Goal: Task Accomplishment & Management: Use online tool/utility

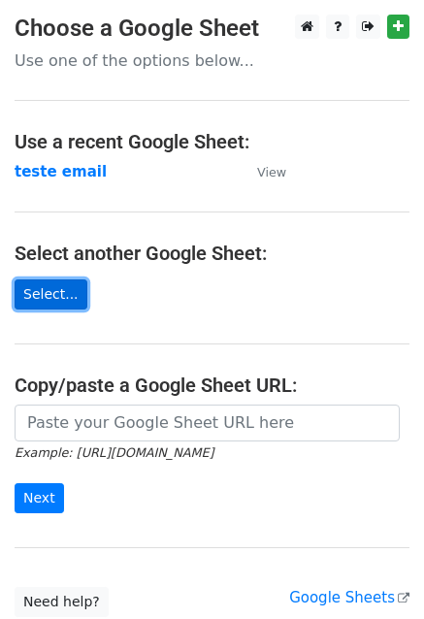
click at [43, 294] on link "Select..." at bounding box center [51, 294] width 73 height 30
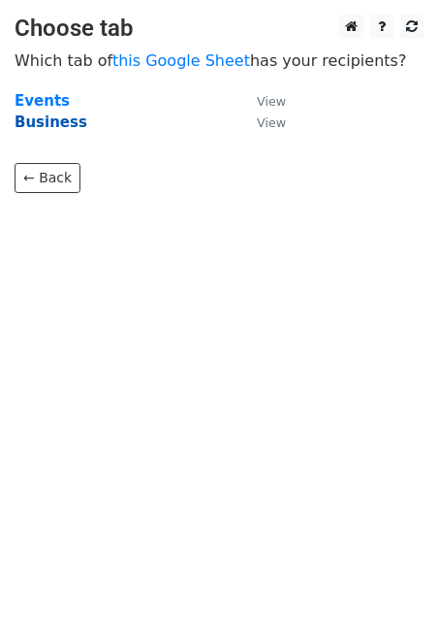
click at [51, 126] on strong "Business" at bounding box center [51, 121] width 73 height 17
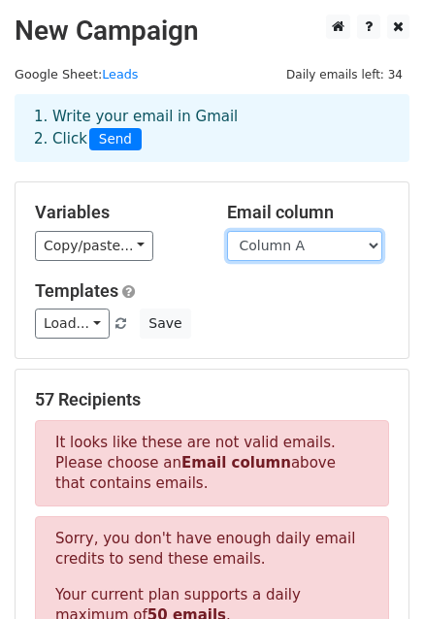
click at [268, 248] on select "Column A Column B Column C" at bounding box center [304, 246] width 155 height 30
select select "Column C"
click at [227, 231] on select "Column A Column B Column C" at bounding box center [304, 246] width 155 height 30
click at [335, 258] on select "Column A Column B Column C" at bounding box center [304, 246] width 155 height 30
click at [175, 209] on h5 "Variables" at bounding box center [116, 212] width 163 height 21
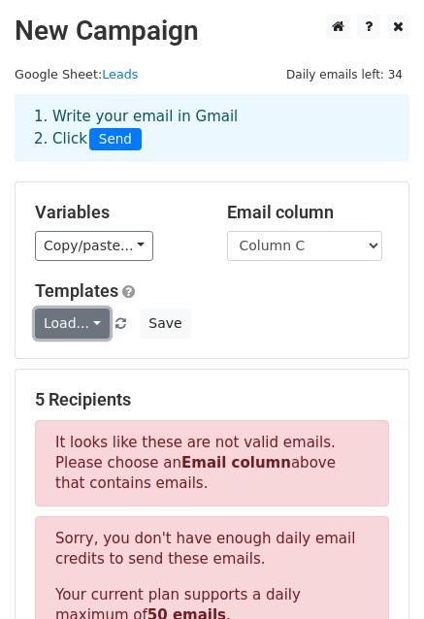
click at [88, 318] on link "Load..." at bounding box center [72, 323] width 75 height 30
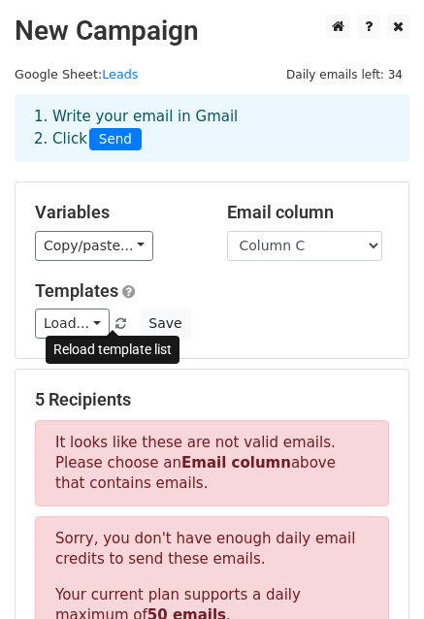
click at [115, 324] on span at bounding box center [120, 324] width 11 height 13
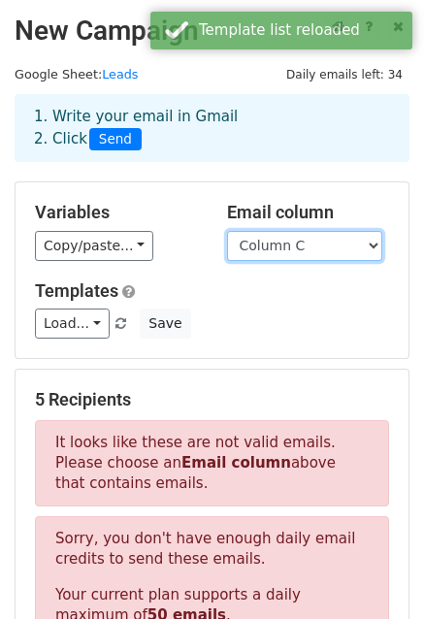
click at [280, 245] on select "Column A Column B Column C" at bounding box center [304, 246] width 155 height 30
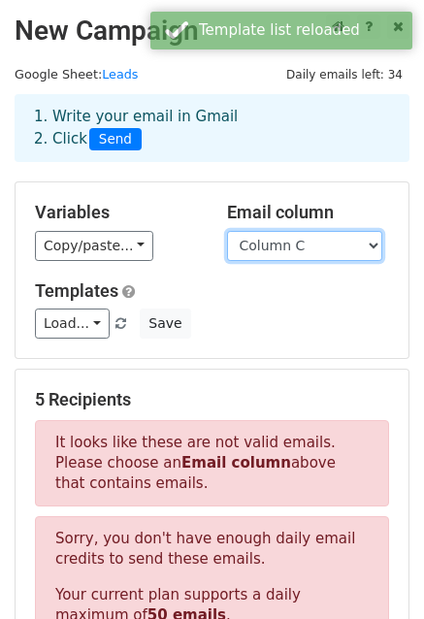
click at [282, 254] on select "Column A Column B Column C" at bounding box center [304, 246] width 155 height 30
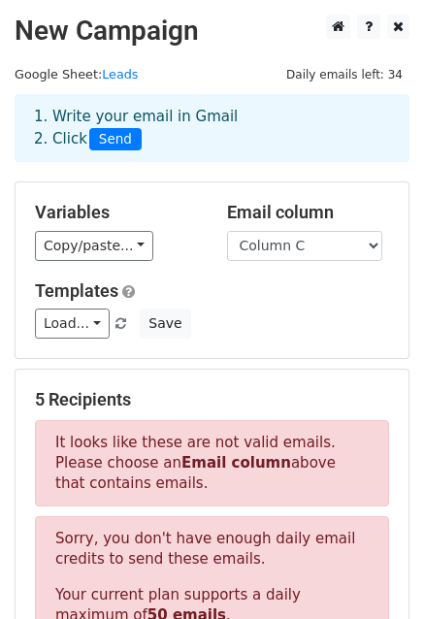
click at [199, 234] on div "Variables Copy/paste... {{Column A}} {{Column B}} {{Column C}}" at bounding box center [116, 231] width 192 height 59
click at [326, 225] on div "Email column Column A Column B Column C" at bounding box center [308, 231] width 192 height 59
click at [331, 243] on select "Column A Column B Column C" at bounding box center [304, 246] width 155 height 30
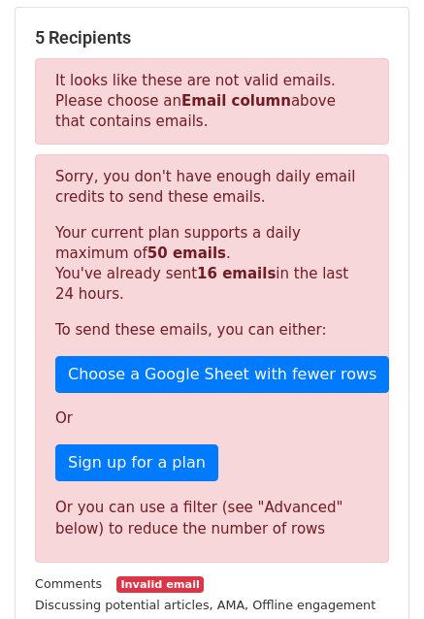
scroll to position [357, 0]
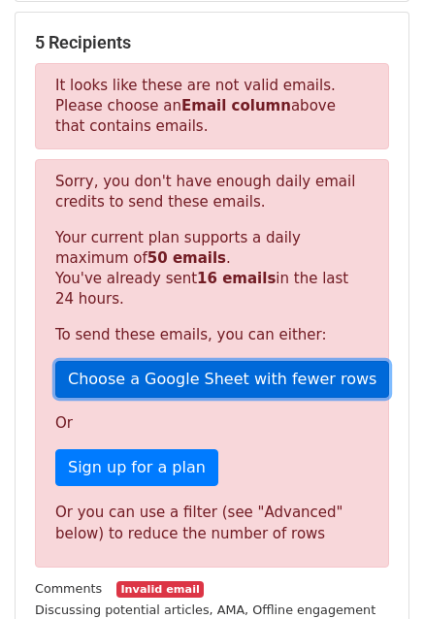
click at [160, 375] on link "Choose a Google Sheet with fewer rows" at bounding box center [222, 379] width 334 height 37
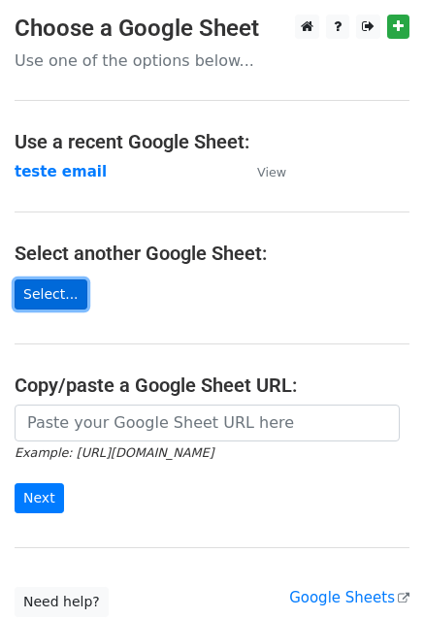
click at [39, 301] on link "Select..." at bounding box center [51, 294] width 73 height 30
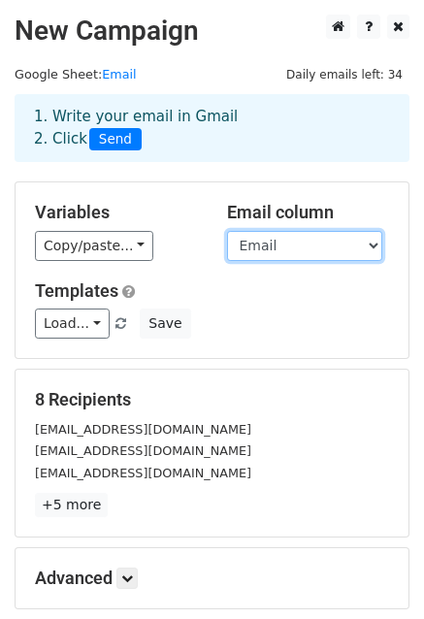
click at [349, 245] on select "Name Title Email" at bounding box center [304, 246] width 155 height 30
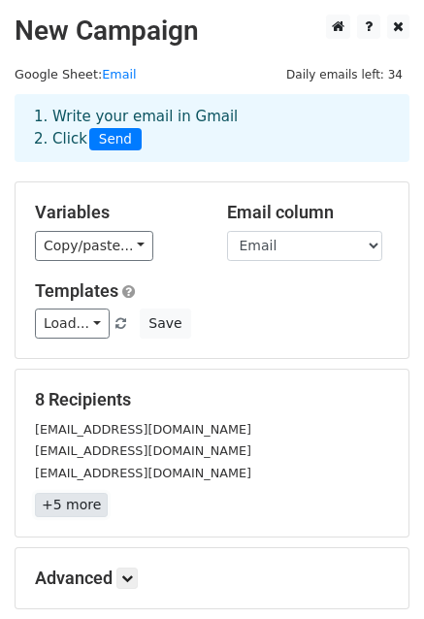
click at [66, 510] on link "+5 more" at bounding box center [71, 505] width 73 height 24
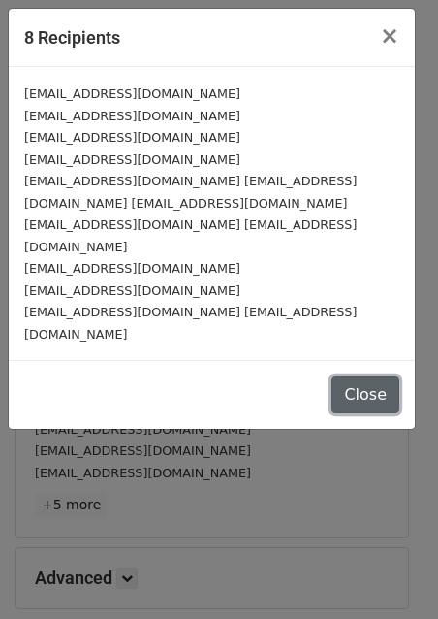
click at [356, 376] on button "Close" at bounding box center [366, 394] width 68 height 37
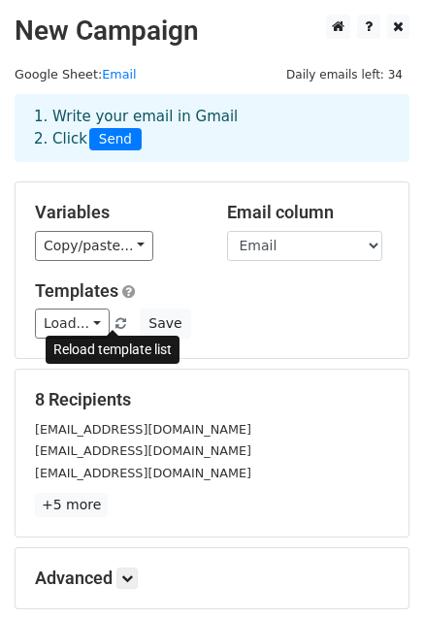
click at [115, 321] on span at bounding box center [120, 324] width 11 height 13
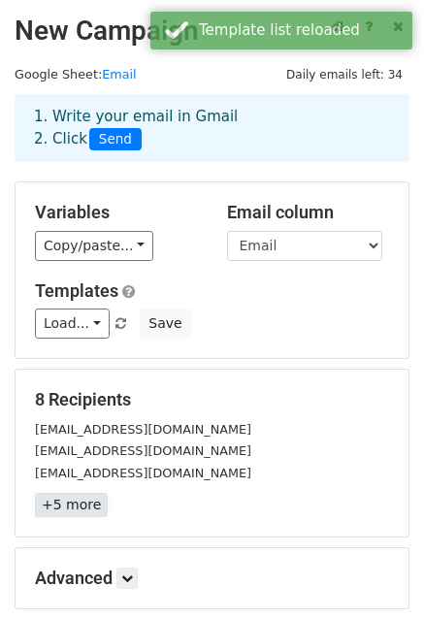
click at [75, 504] on link "+5 more" at bounding box center [71, 505] width 73 height 24
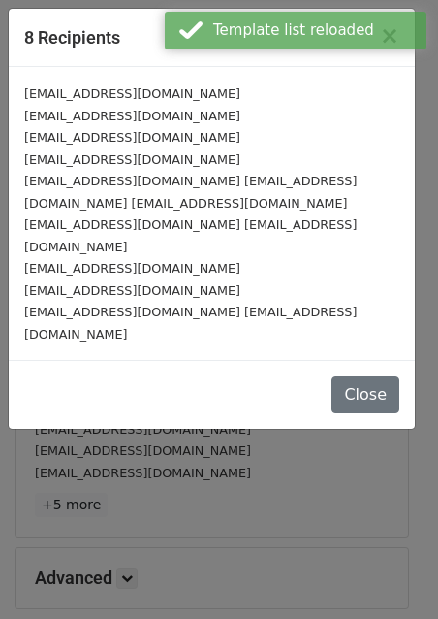
click at [72, 305] on small "redes.sociais@safra.com.br imprensa@safra.com.br" at bounding box center [190, 323] width 333 height 37
drag, startPoint x: 81, startPoint y: 271, endPoint x: 95, endPoint y: 269, distance: 14.7
click at [84, 305] on small "redes.sociais@safra.com.br imprensa@safra.com.br" at bounding box center [190, 323] width 333 height 37
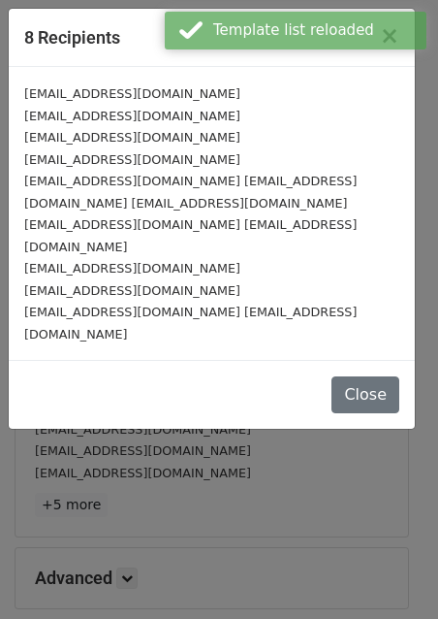
click at [95, 305] on small "redes.sociais@safra.com.br imprensa@safra.com.br" at bounding box center [190, 323] width 333 height 37
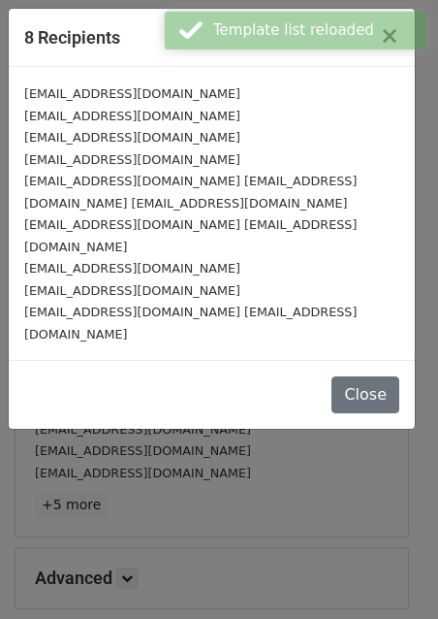
click at [154, 305] on small "redes.sociais@safra.com.br imprensa@safra.com.br" at bounding box center [190, 323] width 333 height 37
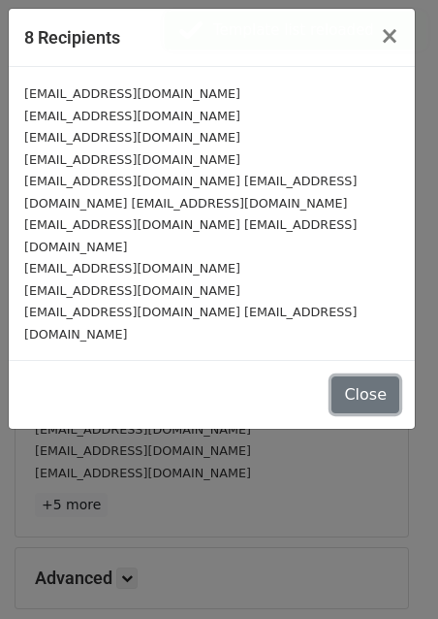
click at [352, 376] on button "Close" at bounding box center [366, 394] width 68 height 37
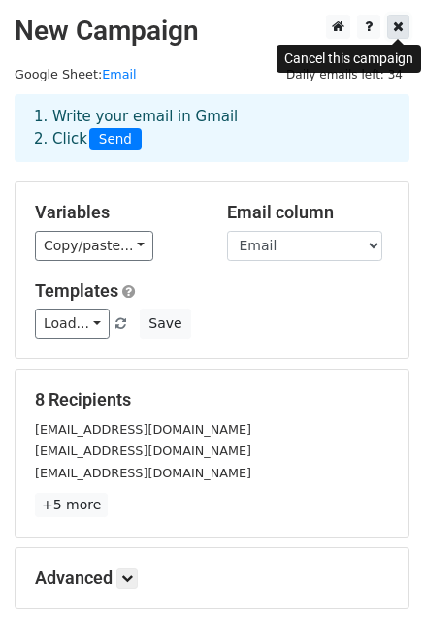
click at [388, 29] on link at bounding box center [398, 27] width 22 height 24
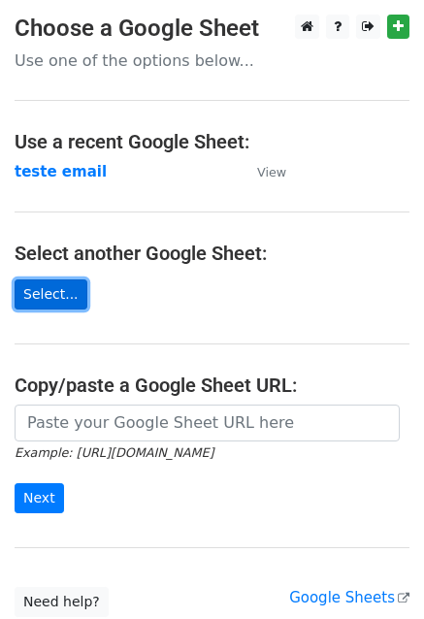
click at [52, 297] on link "Select..." at bounding box center [51, 294] width 73 height 30
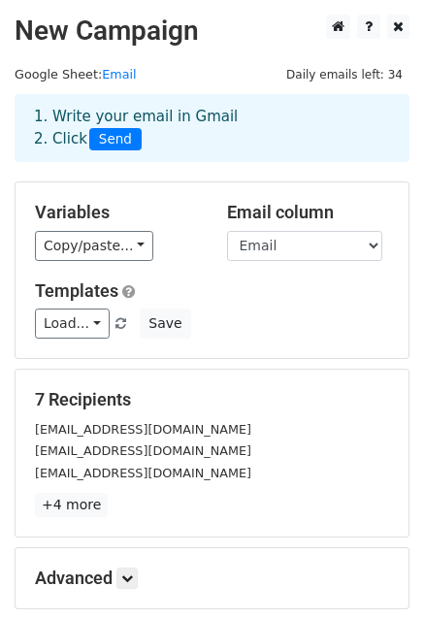
click at [95, 225] on div "Variables Copy/paste... {{Name}} {{Title}} {{Email}}" at bounding box center [116, 231] width 192 height 59
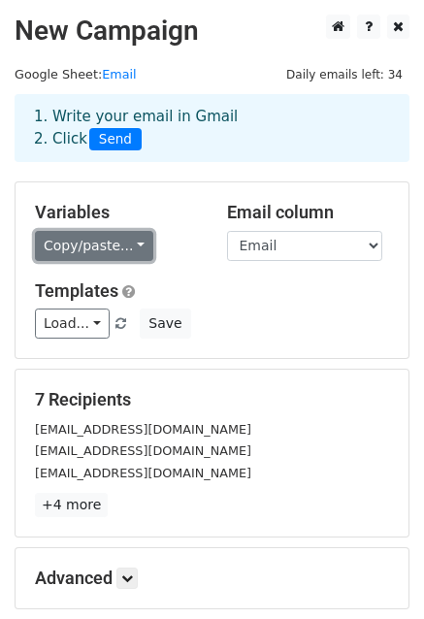
click at [97, 243] on link "Copy/paste..." at bounding box center [94, 246] width 118 height 30
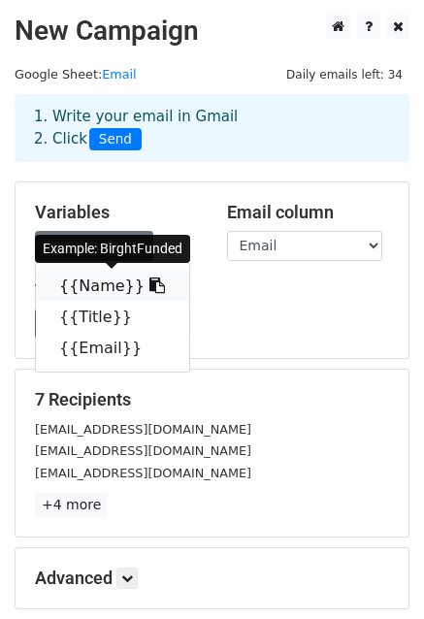
click at [111, 290] on link "{{Name}}" at bounding box center [112, 286] width 153 height 31
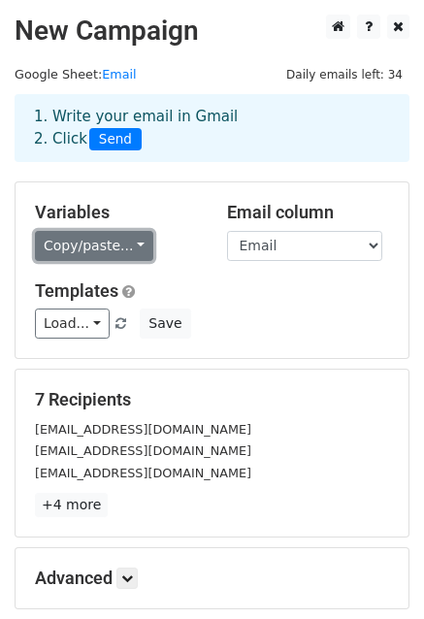
click at [104, 243] on link "Copy/paste..." at bounding box center [94, 246] width 118 height 30
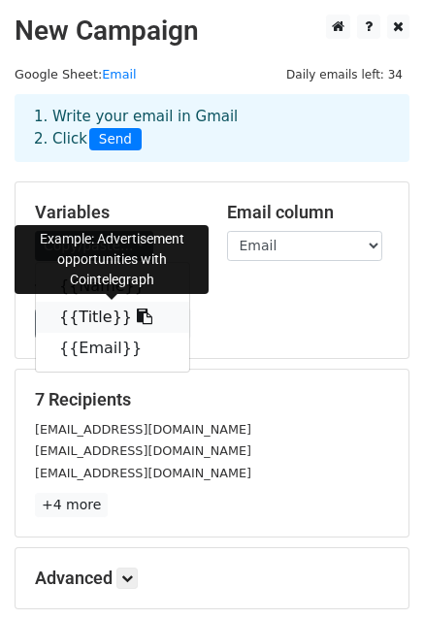
click at [137, 317] on icon at bounding box center [145, 316] width 16 height 16
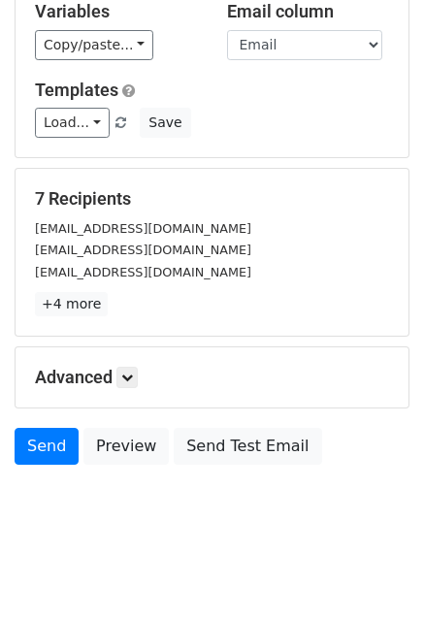
scroll to position [210, 0]
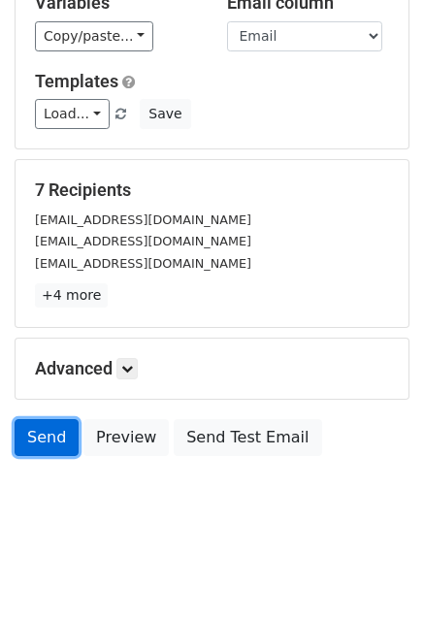
click at [52, 437] on link "Send" at bounding box center [47, 437] width 64 height 37
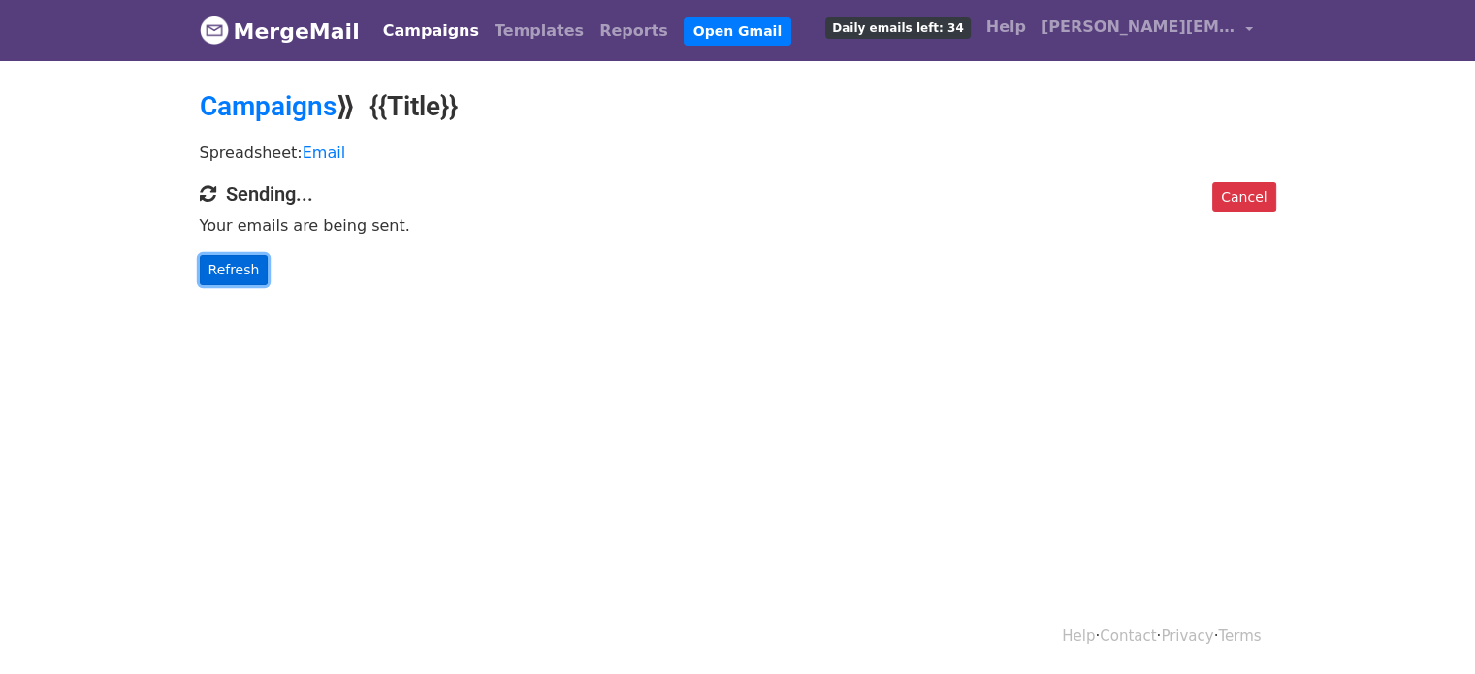
click at [250, 260] on link "Refresh" at bounding box center [234, 270] width 69 height 30
